Goal: Transaction & Acquisition: Book appointment/travel/reservation

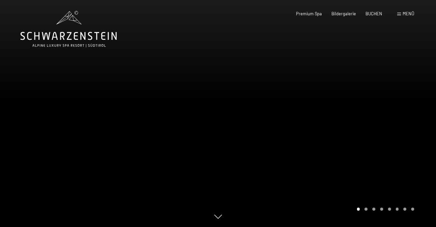
click at [348, 134] on div at bounding box center [327, 113] width 218 height 227
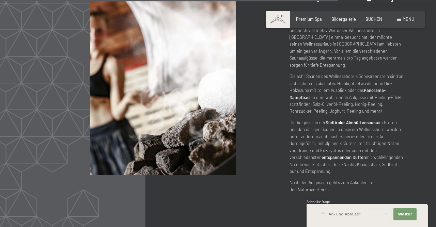
scroll to position [2549, 0]
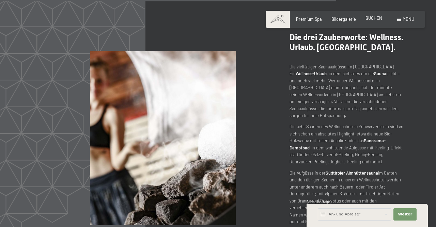
click at [373, 19] on span "BUCHEN" at bounding box center [373, 17] width 17 height 5
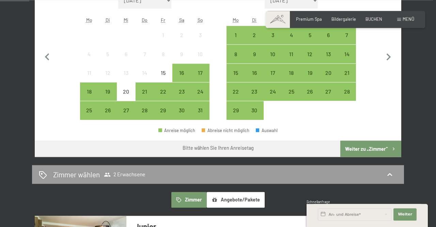
scroll to position [212, 0]
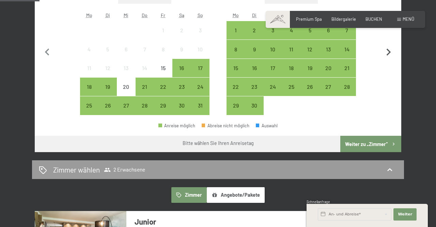
click at [390, 52] on icon "button" at bounding box center [388, 52] width 4 height 7
select select "[DATE]"
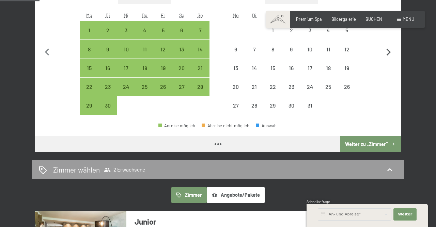
click at [390, 52] on icon "button" at bounding box center [388, 52] width 4 height 7
select select "[DATE]"
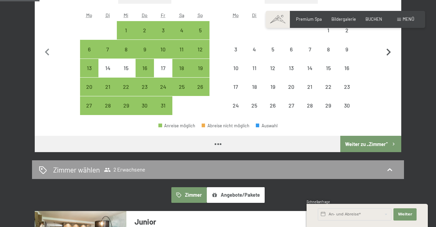
select select "[DATE]"
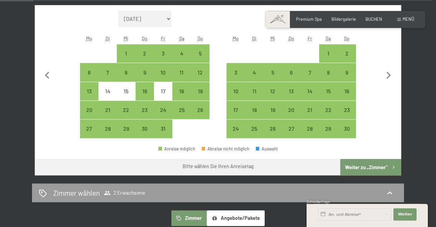
scroll to position [177, 0]
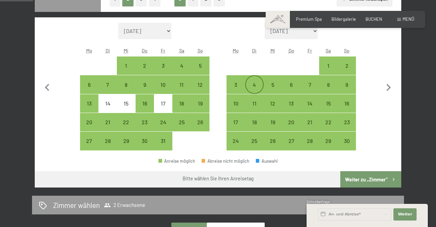
click at [252, 83] on div "4" at bounding box center [254, 90] width 17 height 17
select select "[DATE]"
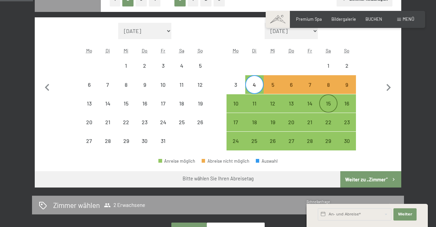
click at [329, 102] on div "15" at bounding box center [328, 109] width 17 height 17
select select "[DATE]"
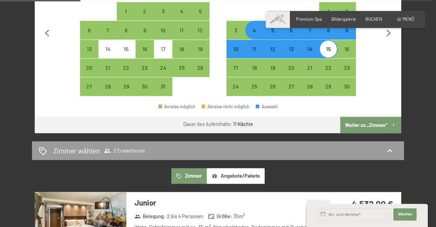
scroll to position [212, 0]
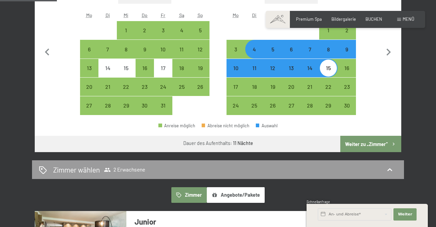
click at [378, 145] on button "Weiter zu „Zimmer“" at bounding box center [370, 144] width 61 height 16
select select "[DATE]"
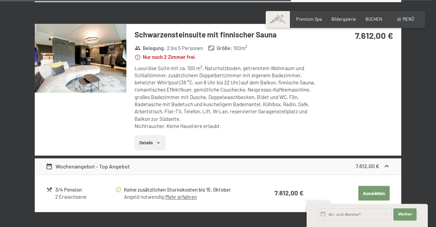
scroll to position [1086, 0]
